Goal: Find specific page/section: Find specific page/section

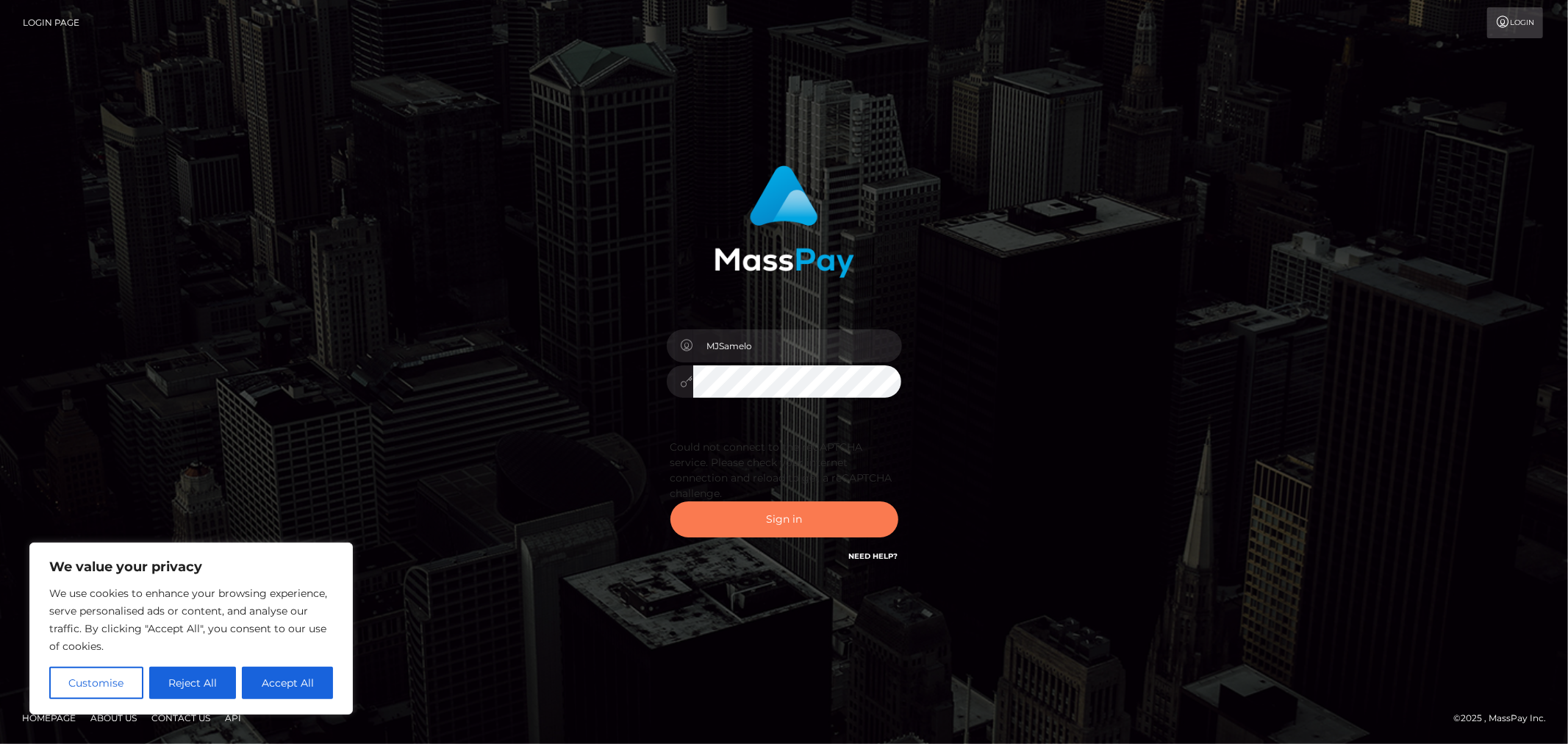
drag, startPoint x: 751, startPoint y: 524, endPoint x: 893, endPoint y: 495, distance: 144.9
click at [751, 524] on button "Sign in" at bounding box center [784, 520] width 228 height 36
click at [802, 516] on button "Sign in" at bounding box center [784, 520] width 228 height 36
click at [743, 532] on button "Sign in" at bounding box center [784, 520] width 228 height 36
click at [286, 683] on button "Accept All" at bounding box center [288, 683] width 91 height 32
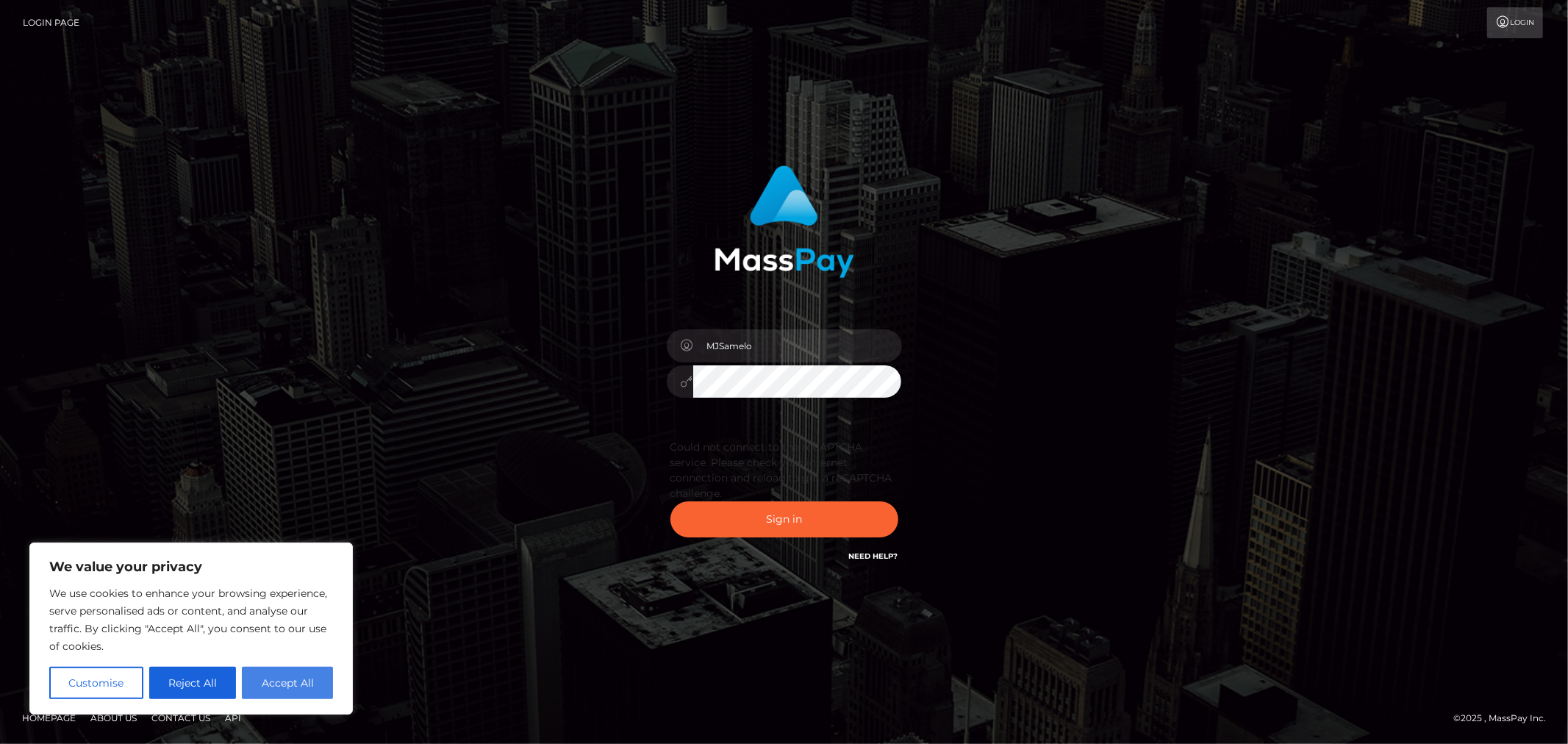
checkbox input "true"
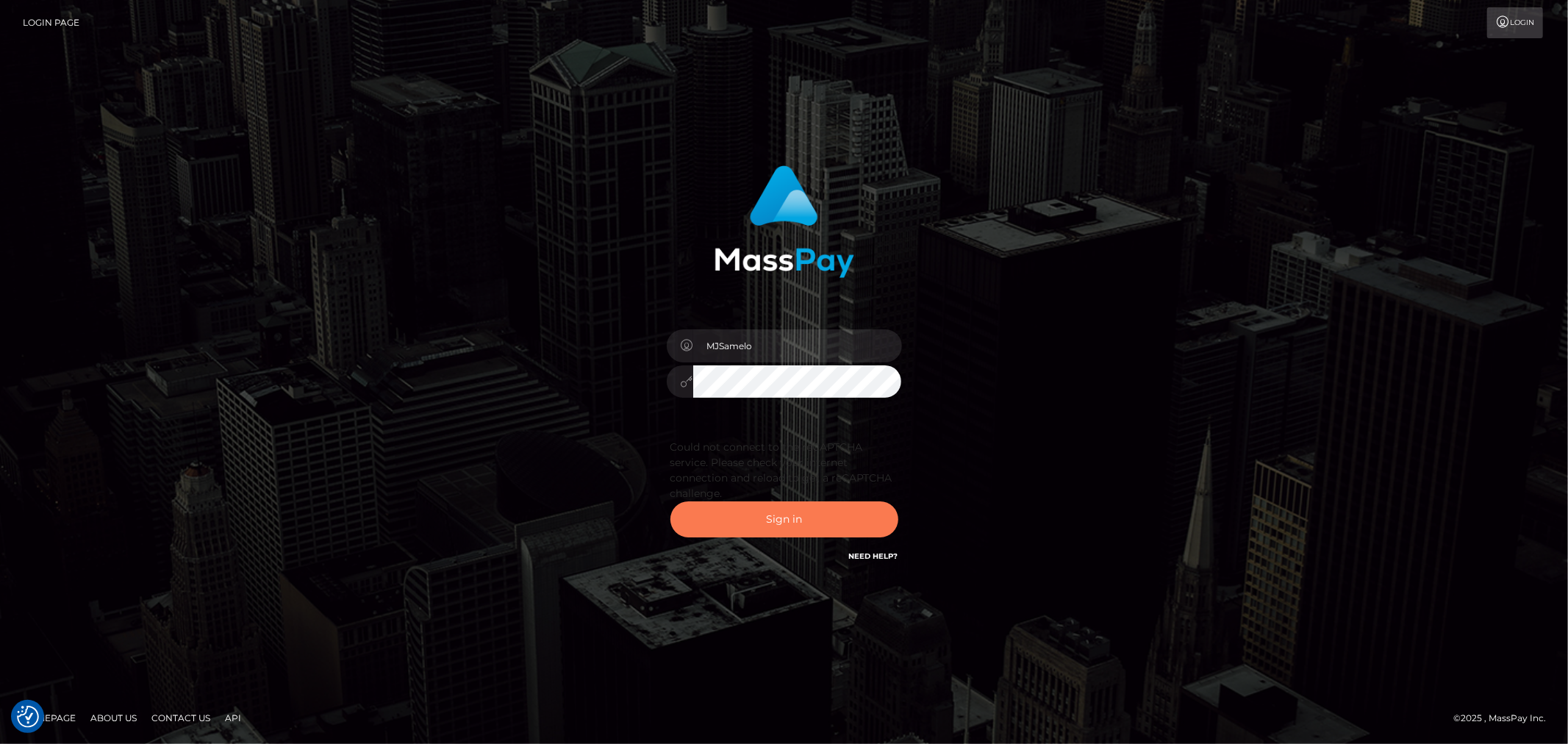
click at [817, 502] on button "Sign in" at bounding box center [784, 520] width 228 height 36
click at [808, 519] on button "Sign in" at bounding box center [784, 520] width 228 height 36
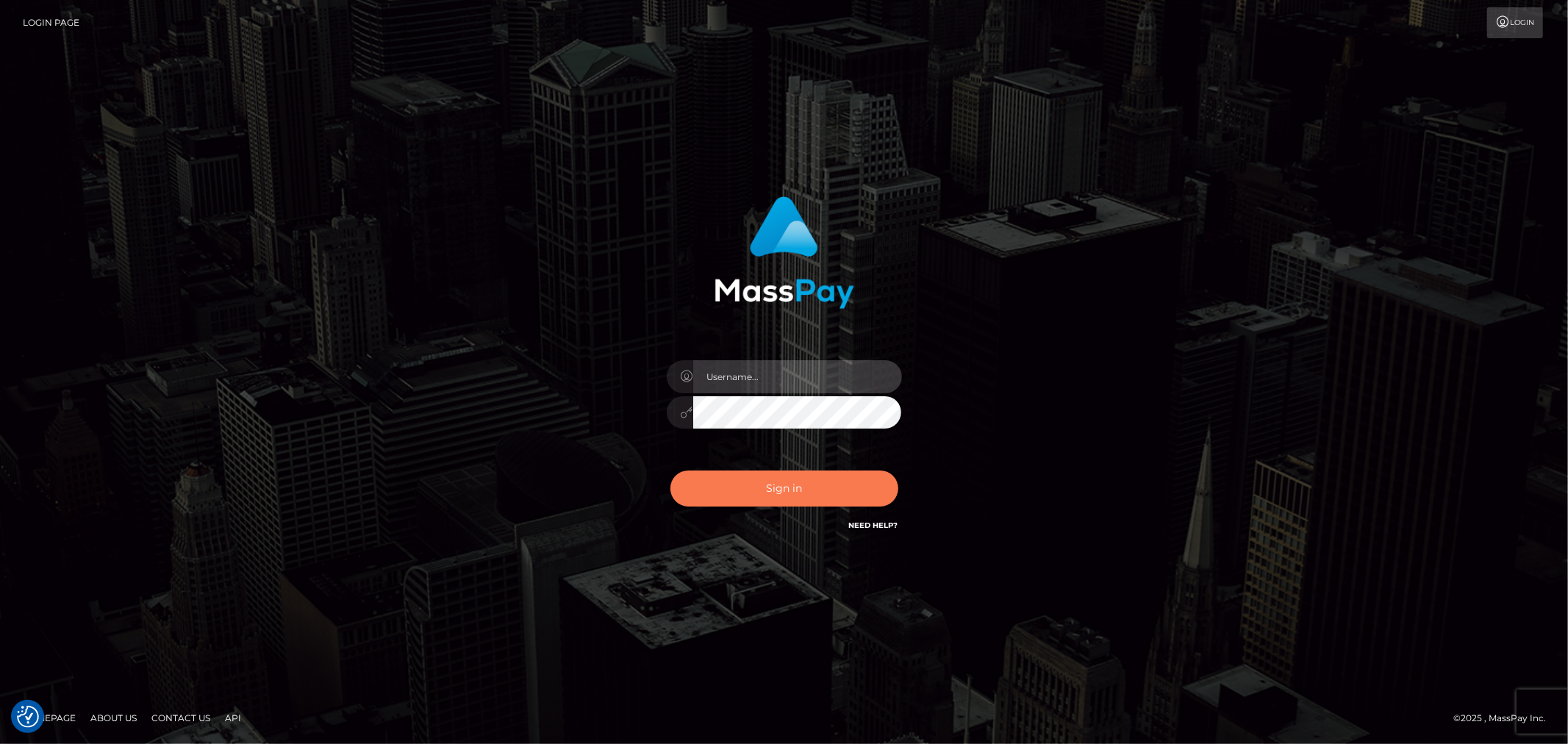
type input "MJSamelo"
click at [814, 496] on button "Sign in" at bounding box center [784, 488] width 228 height 36
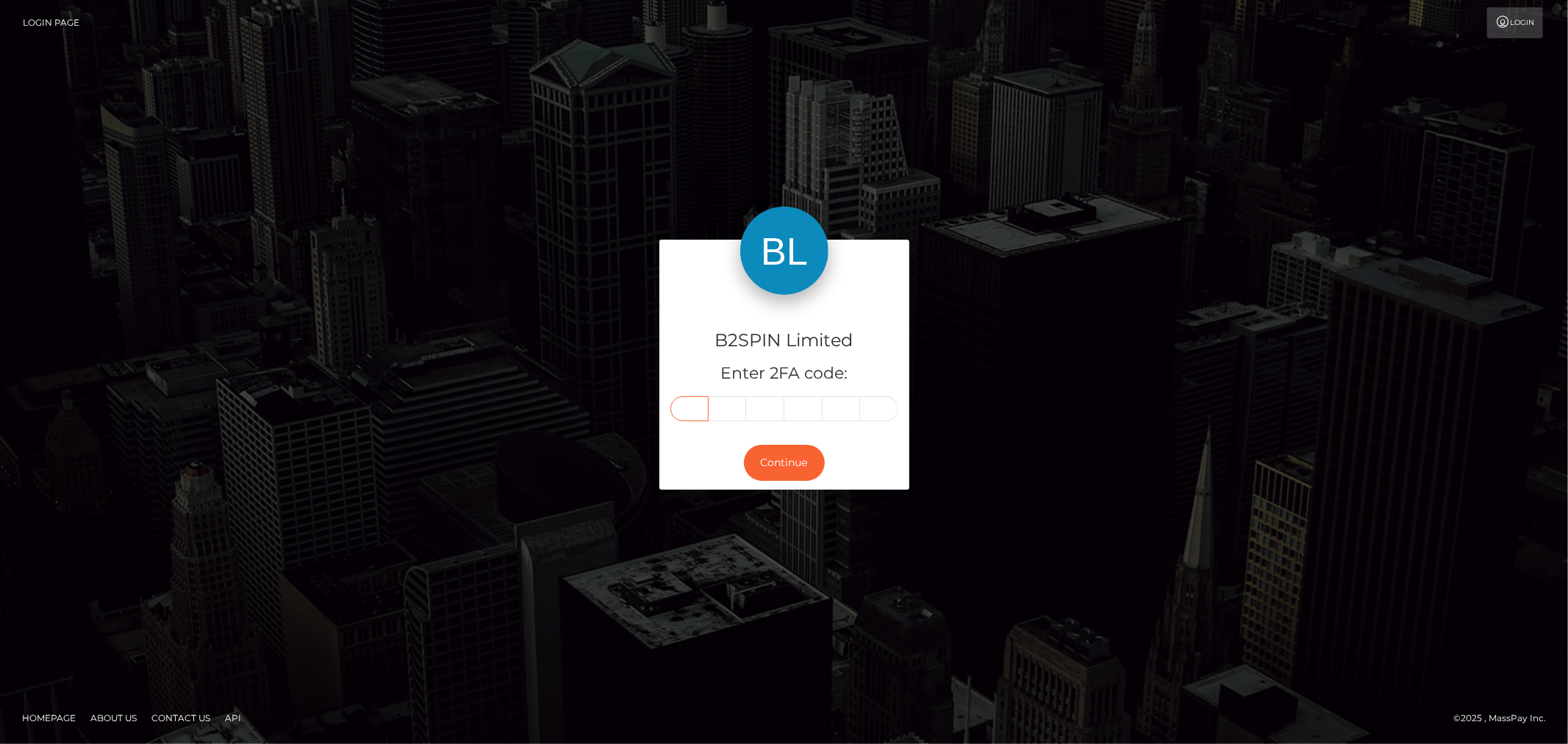
drag, startPoint x: 706, startPoint y: 413, endPoint x: 741, endPoint y: 412, distance: 35.0
click at [706, 413] on input "text" at bounding box center [689, 408] width 38 height 25
type input "0"
type input "6"
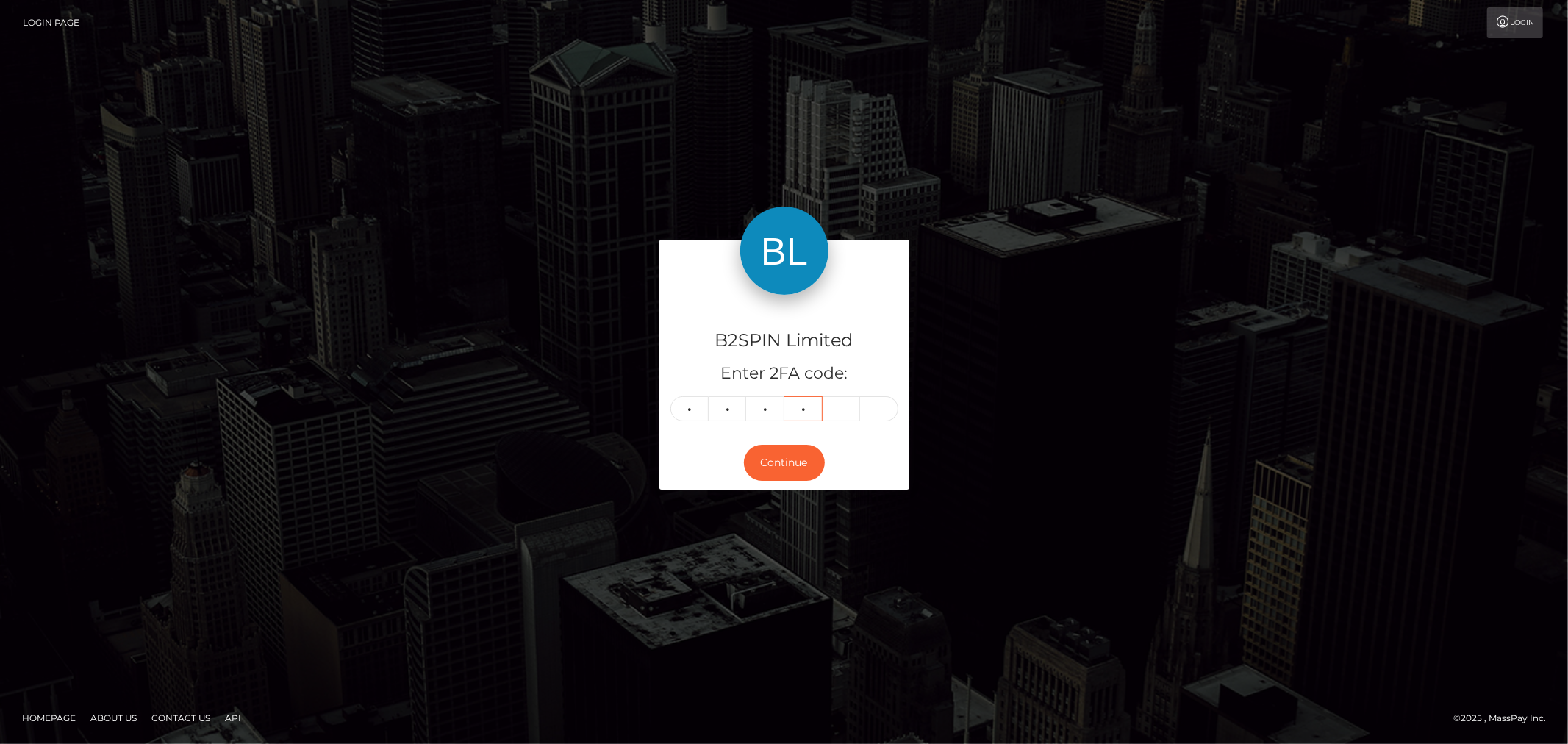
type input "4"
type input "1"
type input "9"
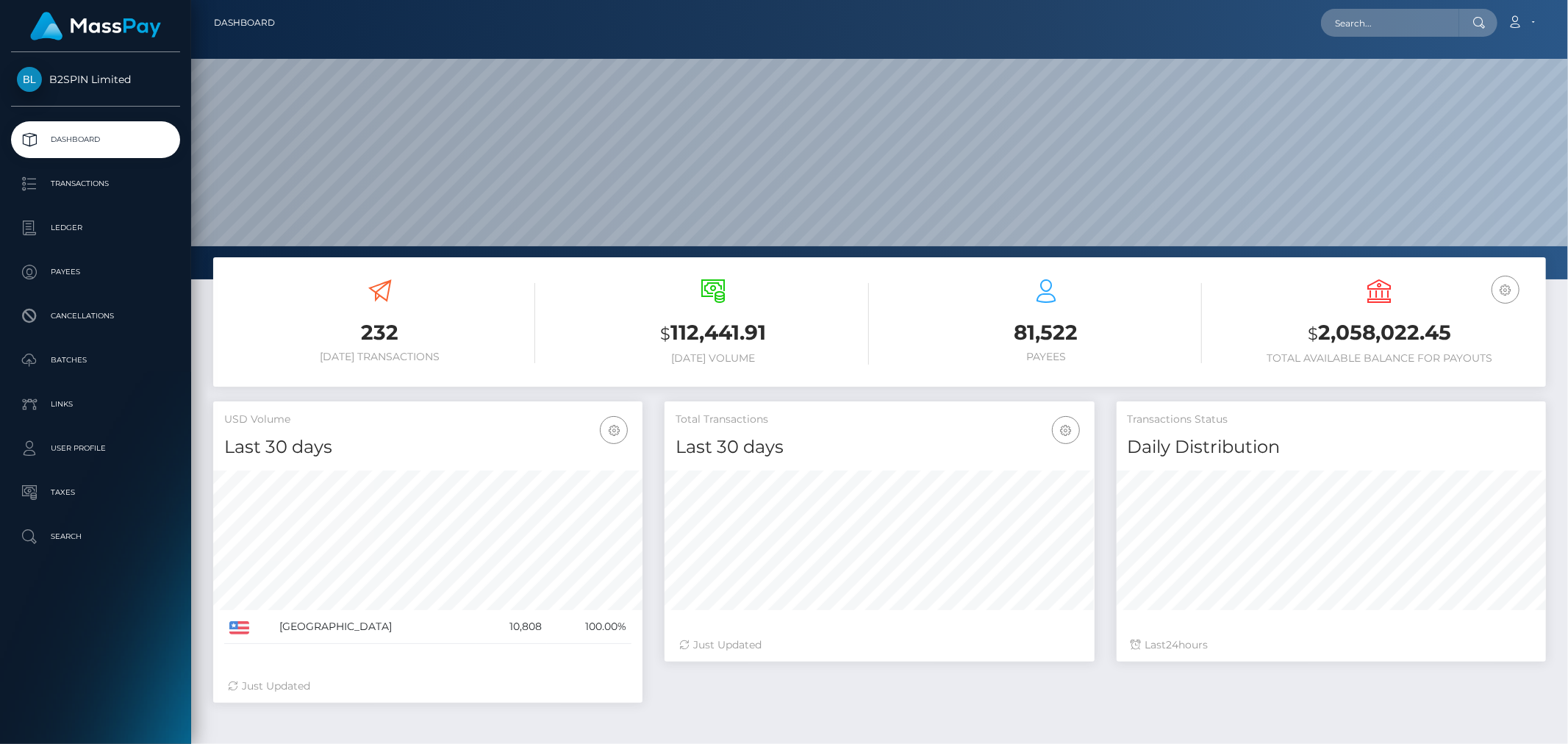
scroll to position [260, 429]
click at [122, 162] on ul "Dashboard Transactions Ledger Payees Cancellations Batches Links User Profile" at bounding box center [96, 338] width 191 height 434
click at [121, 173] on p "Transactions" at bounding box center [96, 183] width 157 height 22
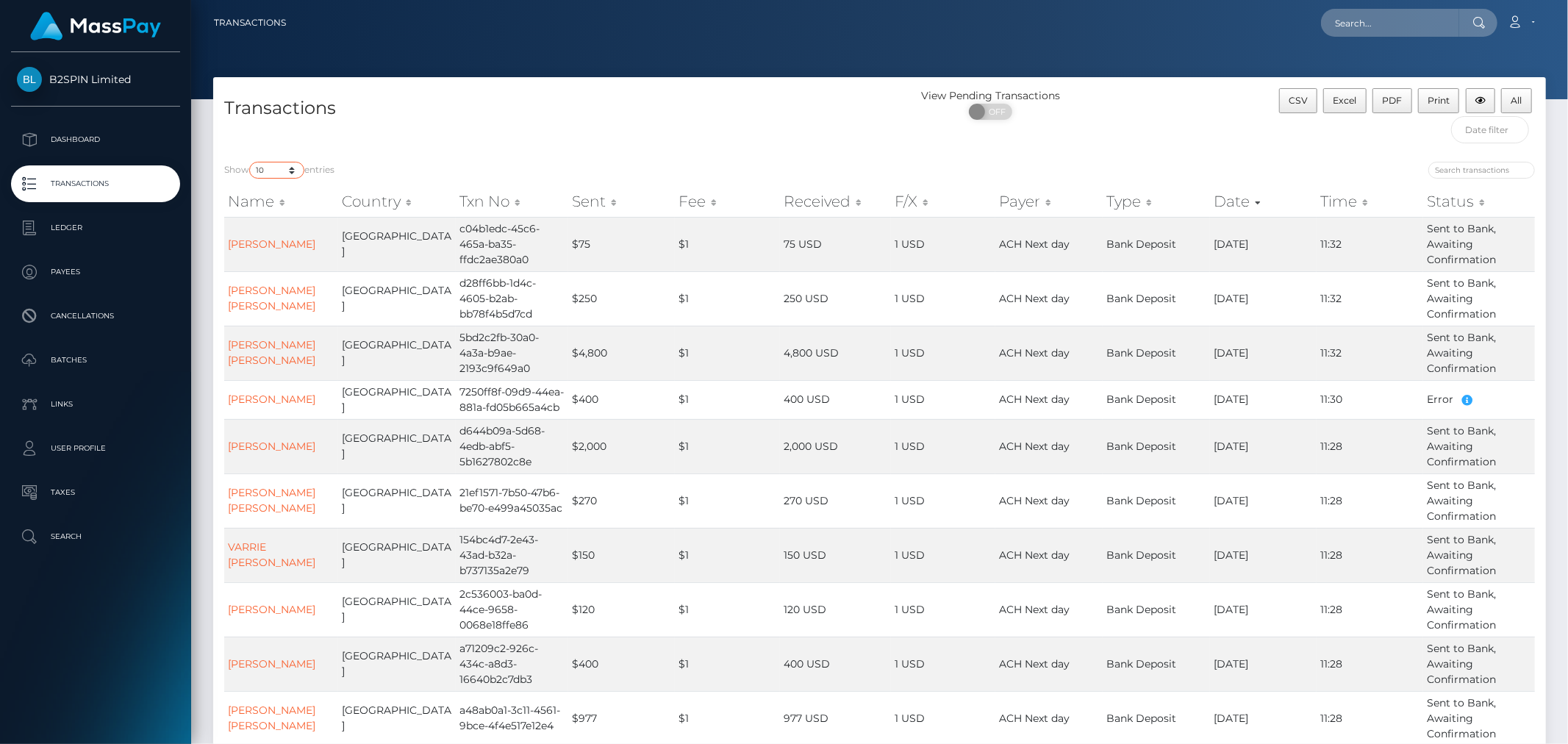
drag, startPoint x: 283, startPoint y: 170, endPoint x: 285, endPoint y: 177, distance: 7.3
click at [283, 170] on select "10 25 50 100 250 500 1,000 3,500" at bounding box center [277, 170] width 55 height 17
select select "3500"
click at [250, 162] on select "10 25 50 100 250 500 1,000 3,500" at bounding box center [277, 170] width 55 height 17
click at [976, 109] on span at bounding box center [979, 112] width 20 height 16
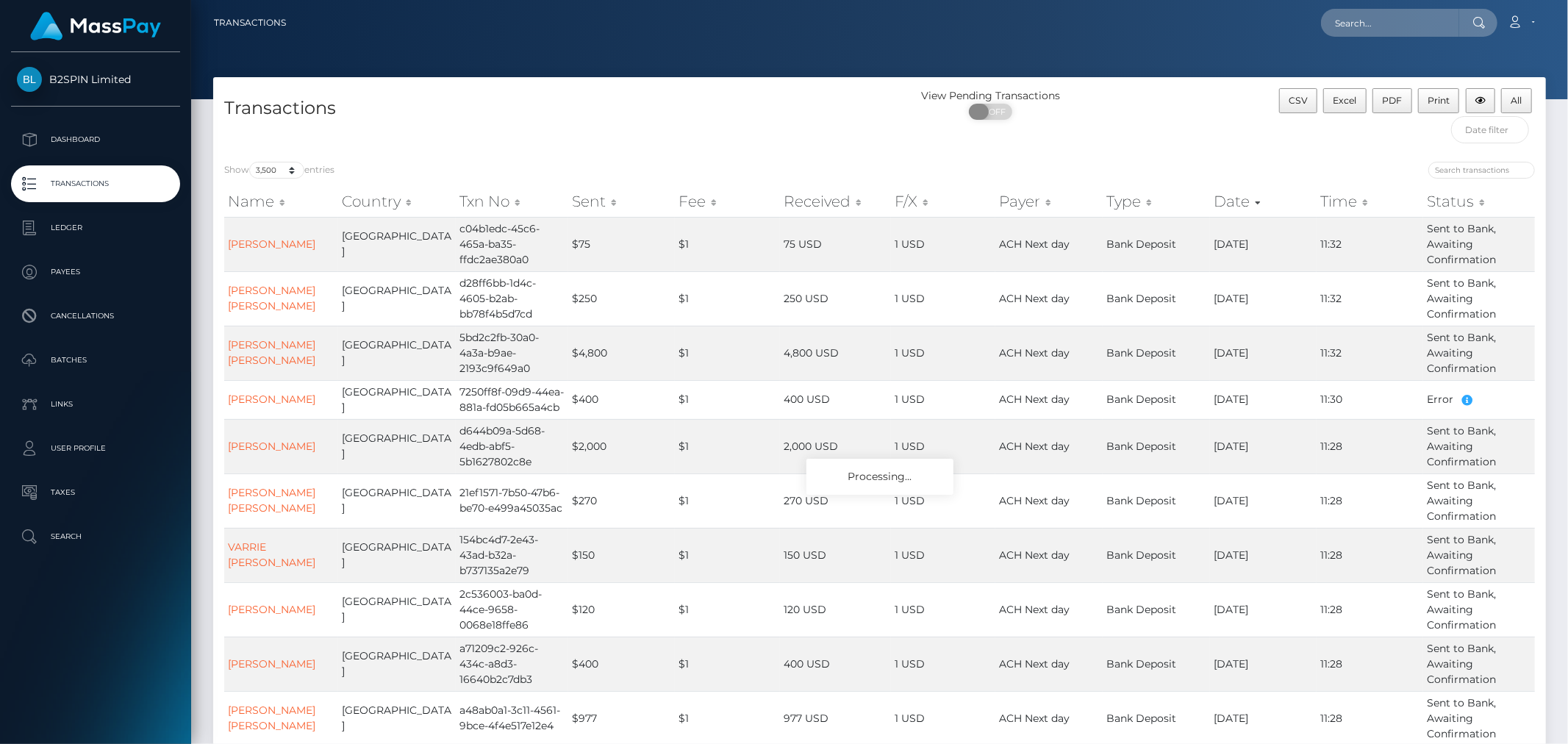
checkbox input "true"
click at [1340, 96] on span "Excel" at bounding box center [1345, 100] width 23 height 11
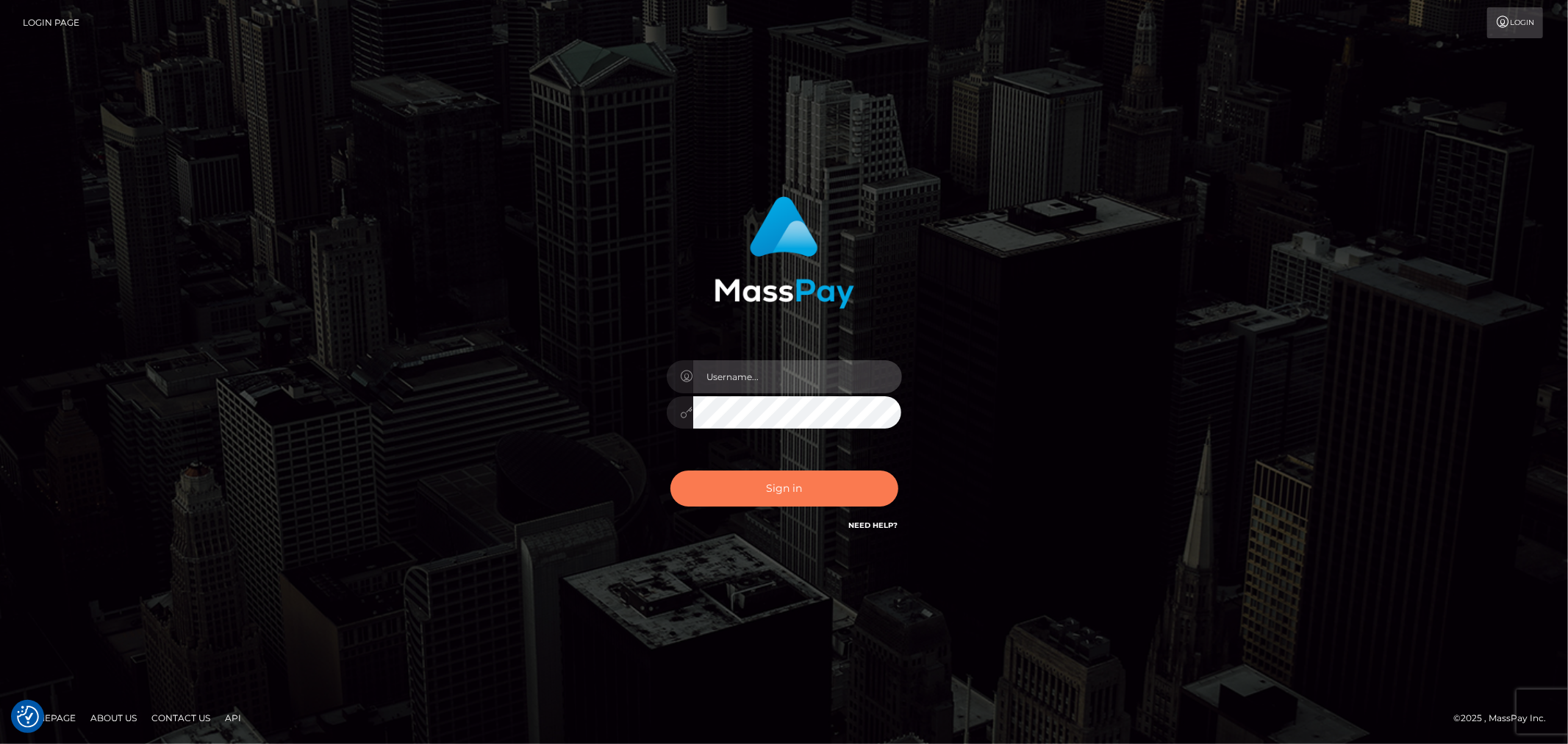
type input "MJSamelo"
click at [759, 496] on button "Sign in" at bounding box center [784, 488] width 228 height 36
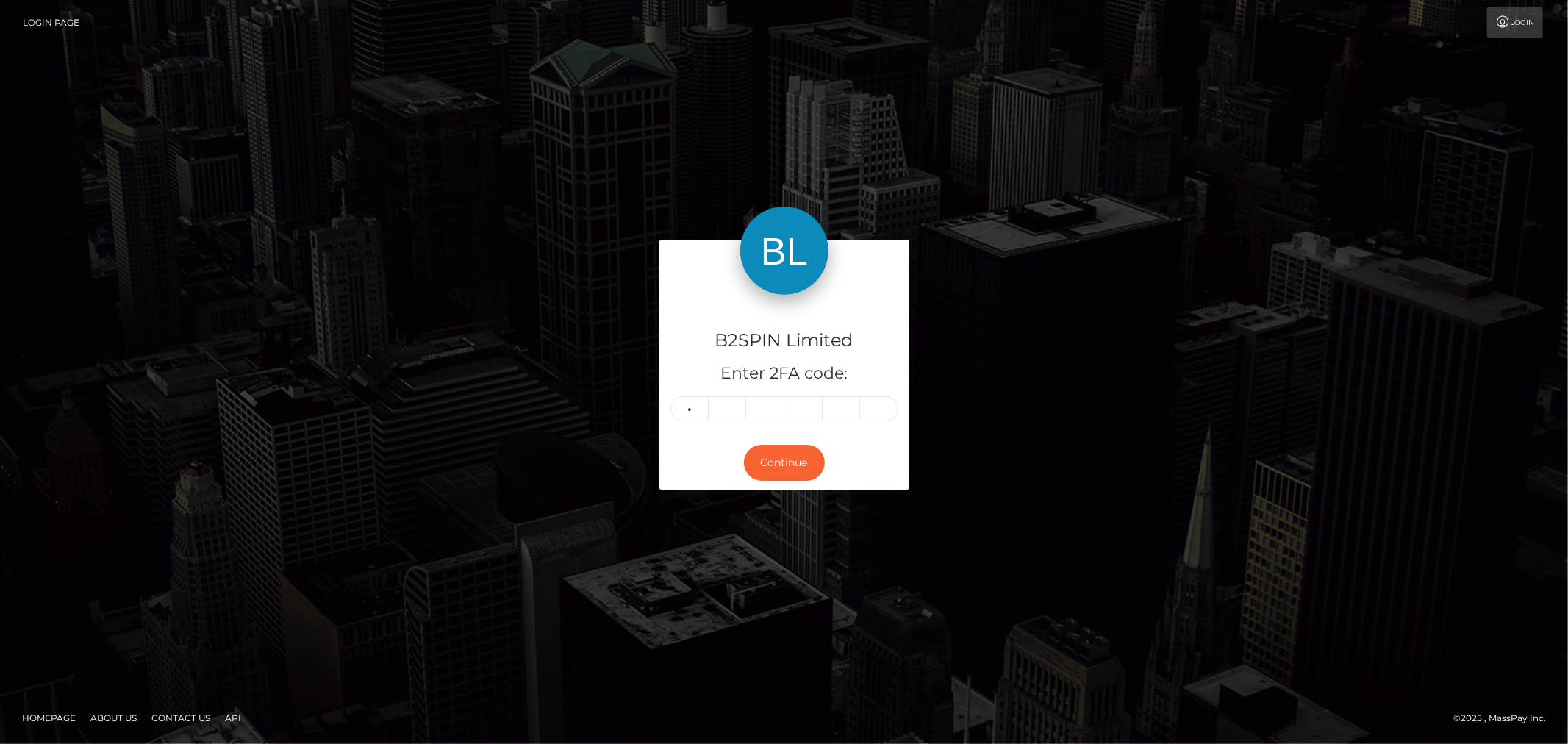
type input "0"
type input "4"
type input "9"
type input "4"
type input "8"
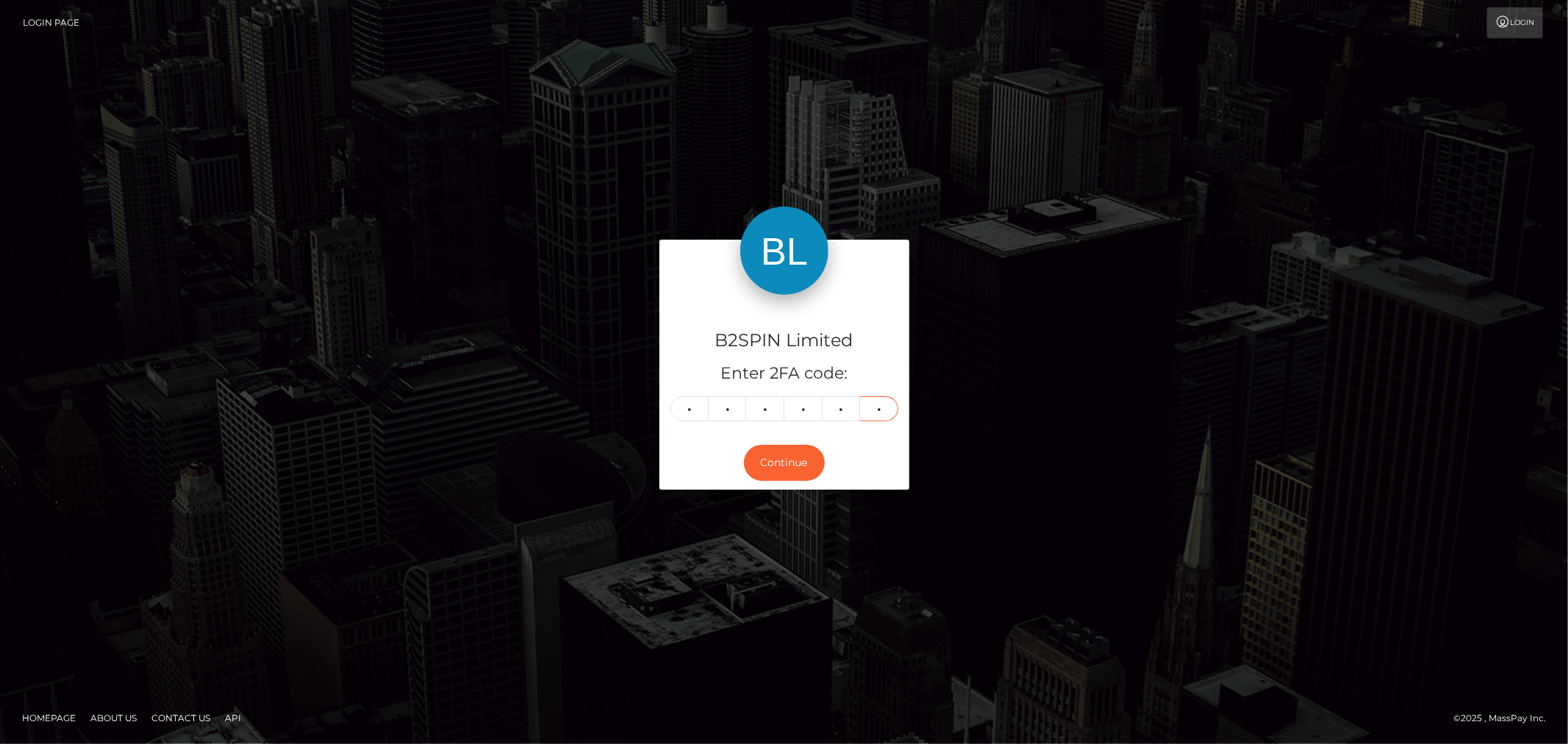
type input "1"
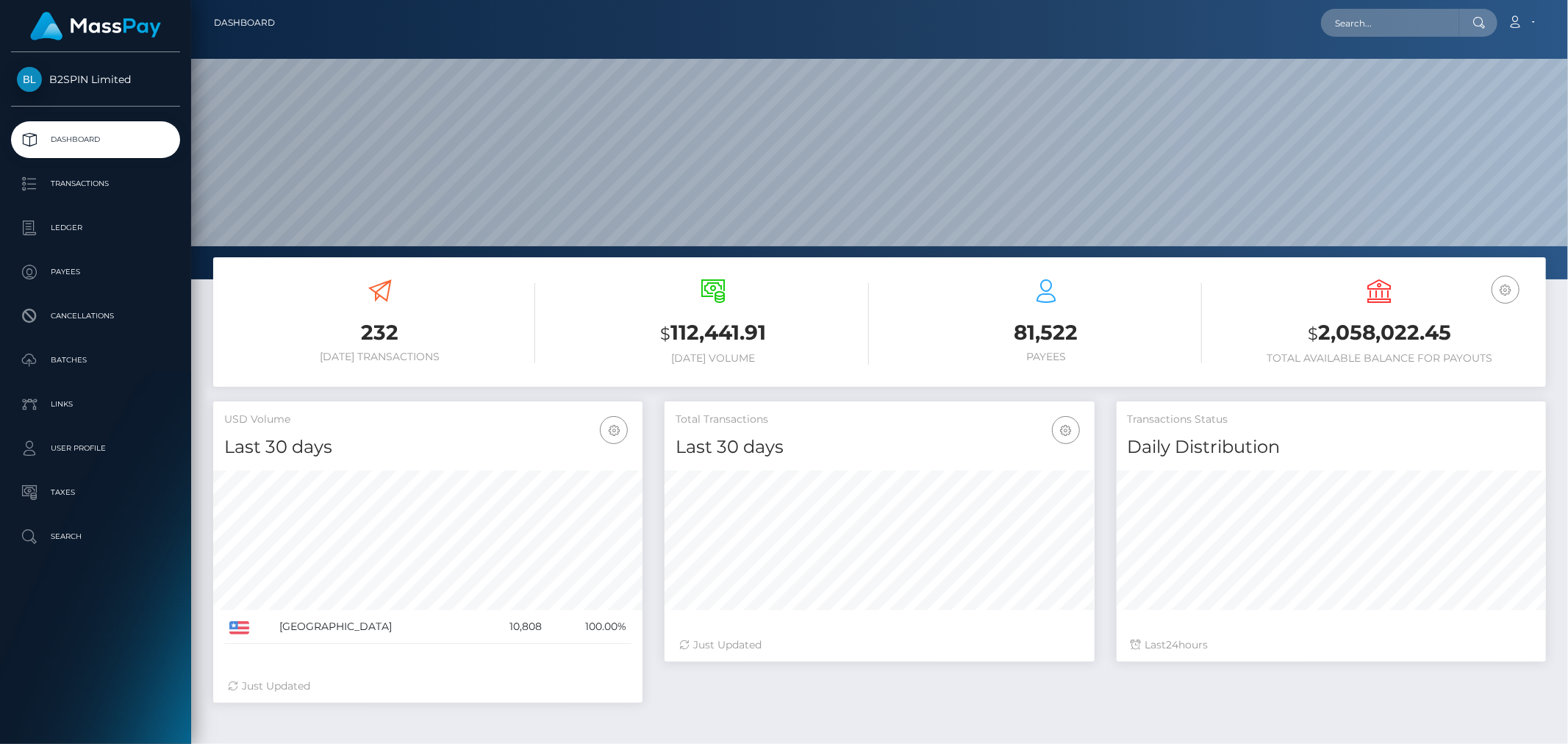
scroll to position [260, 429]
click at [1380, 17] on input "text" at bounding box center [1390, 22] width 138 height 28
paste input "3ed846da-27df-4684-bd20-c5133f65d62d"
click at [1354, 19] on input "3ed846da-27df-4684-bd20-c5133f65d62d" at bounding box center [1390, 22] width 138 height 28
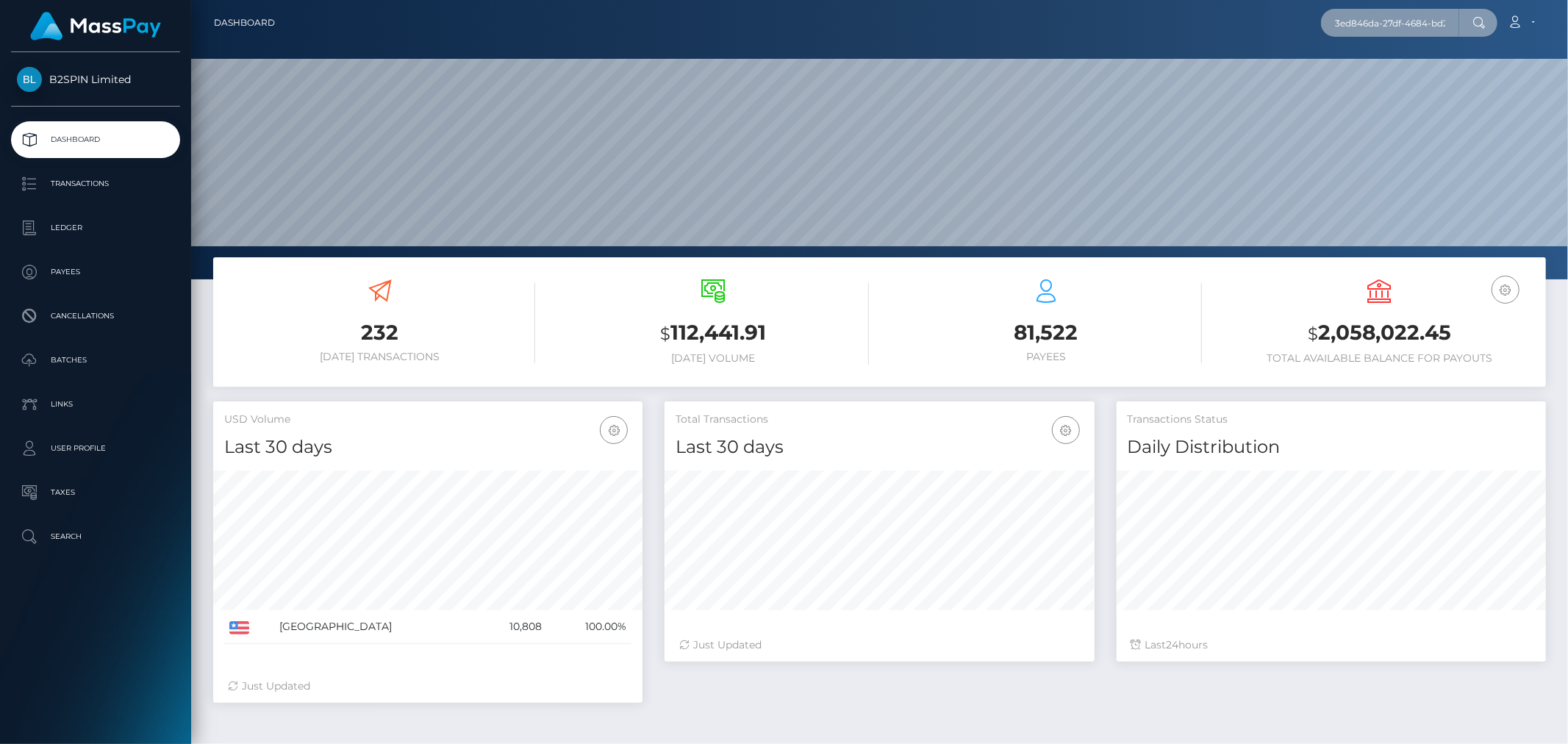
click at [1354, 19] on input "3ed846da-27df-4684-bd20-c5133f65d62d" at bounding box center [1390, 22] width 138 height 28
paste input "968188176"
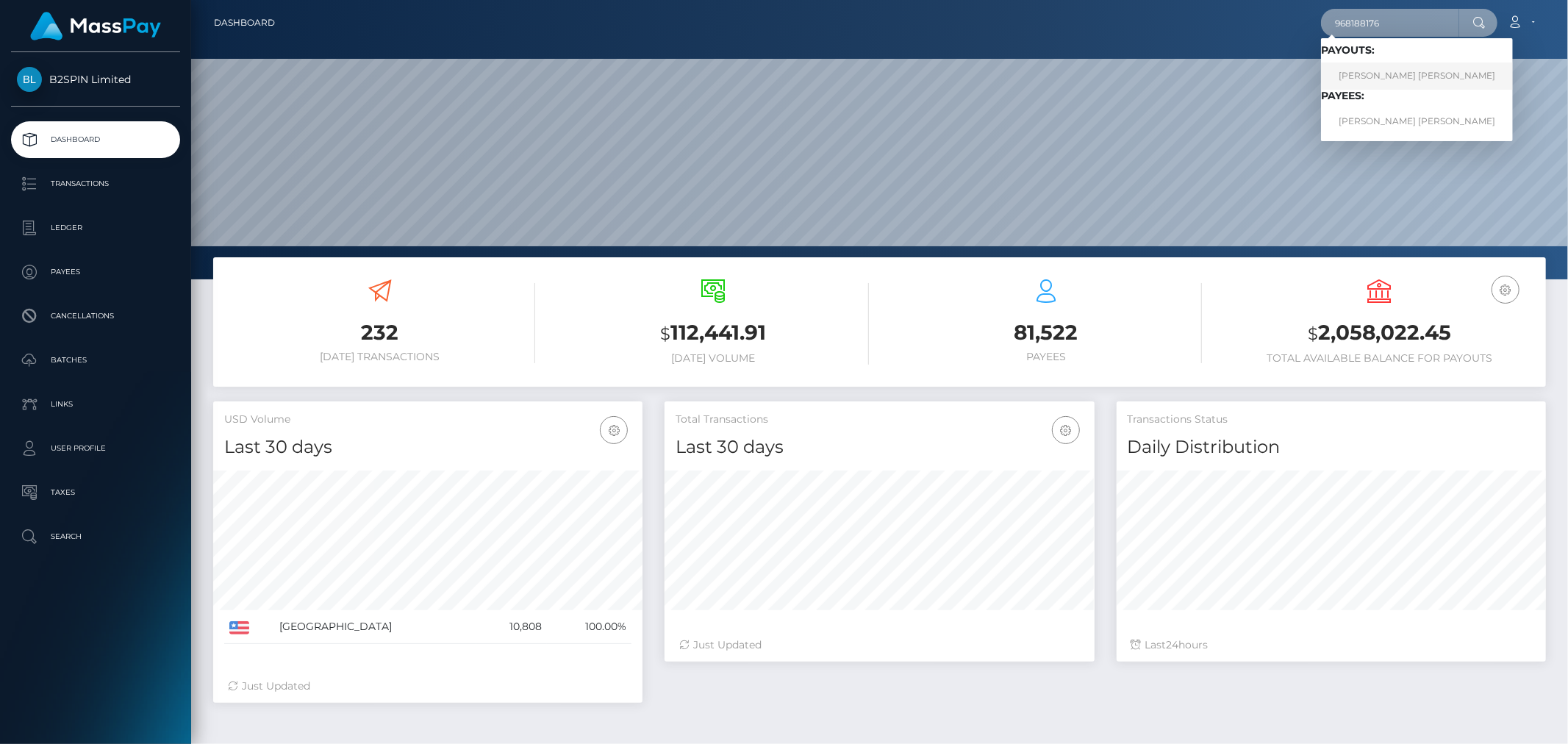
type input "968188176"
click at [1384, 77] on link "WILLIAM HUGHES CLARK" at bounding box center [1417, 76] width 192 height 27
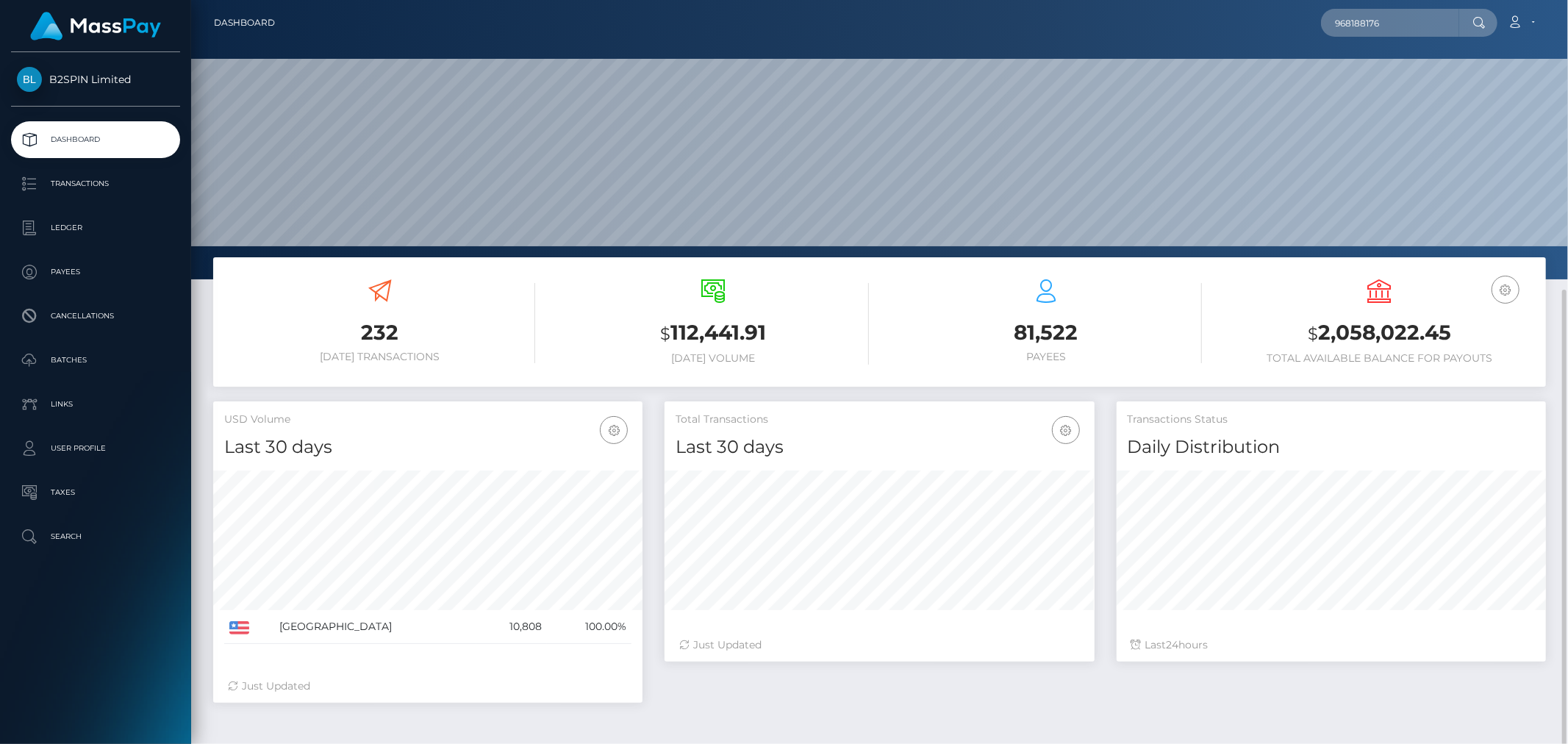
scroll to position [218, 0]
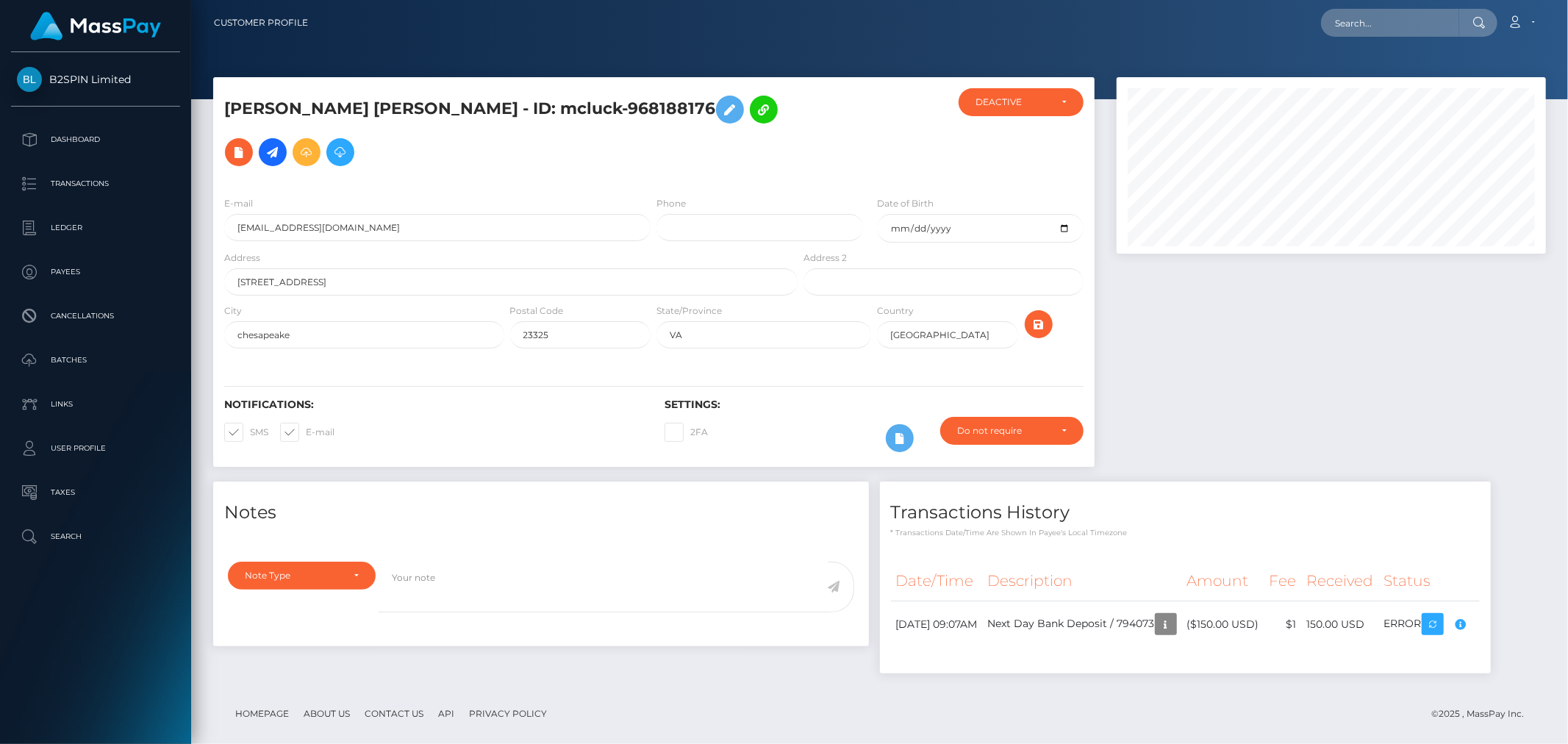
scroll to position [17, 0]
